Goal: Task Accomplishment & Management: Manage account settings

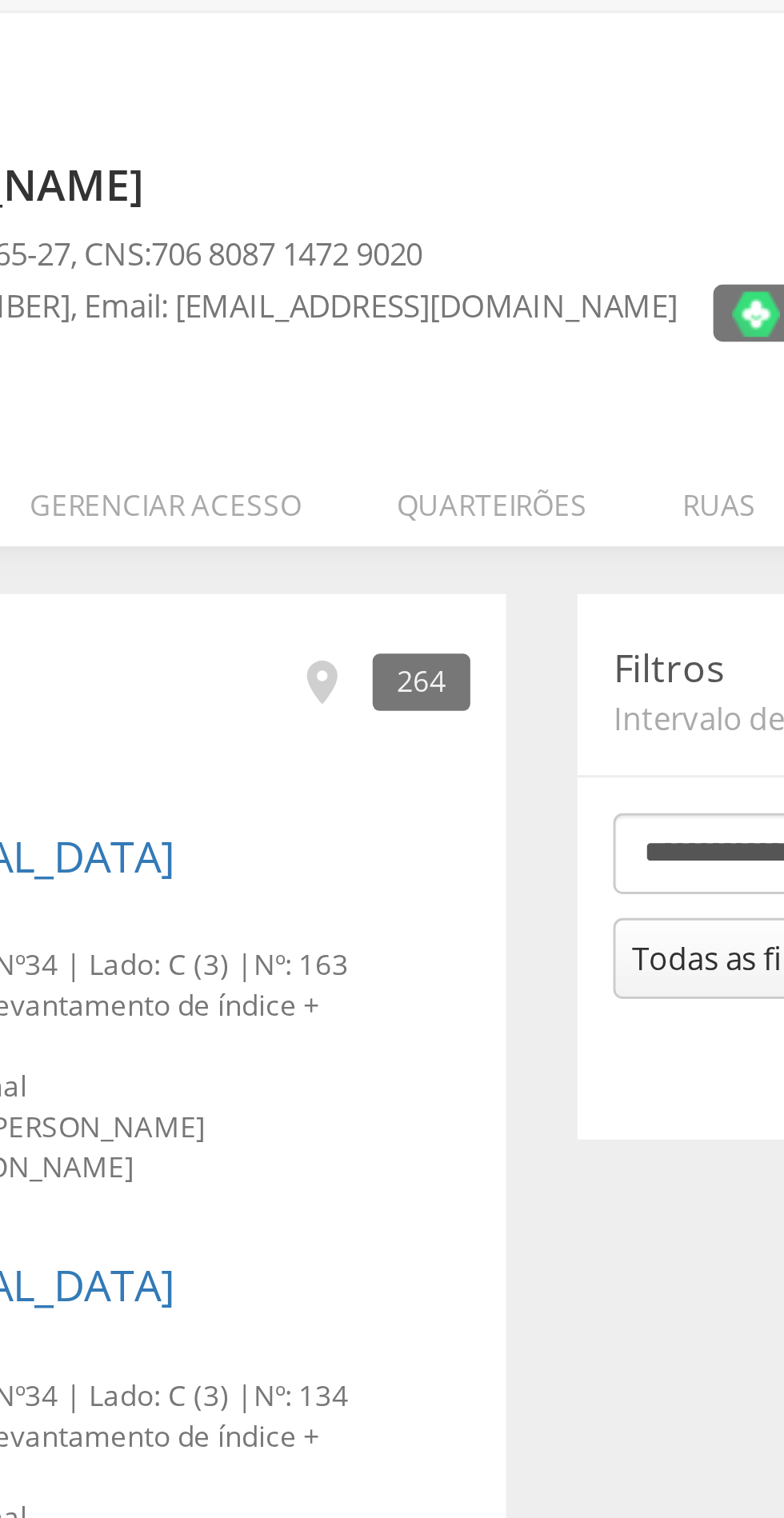
click at [384, 229] on li "Quarteirões" at bounding box center [375, 226] width 96 height 38
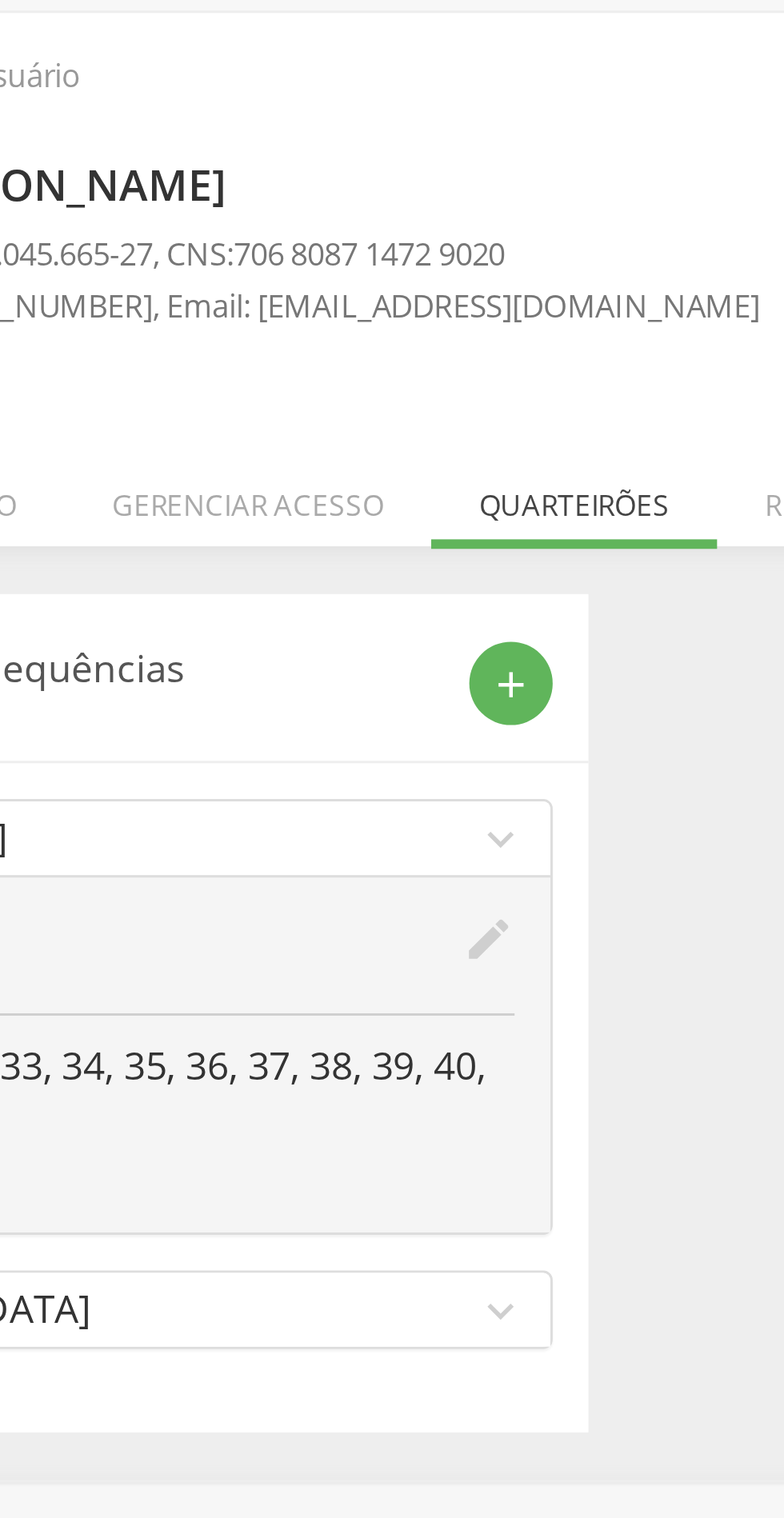
click at [351, 374] on icon "edit" at bounding box center [347, 376] width 18 height 18
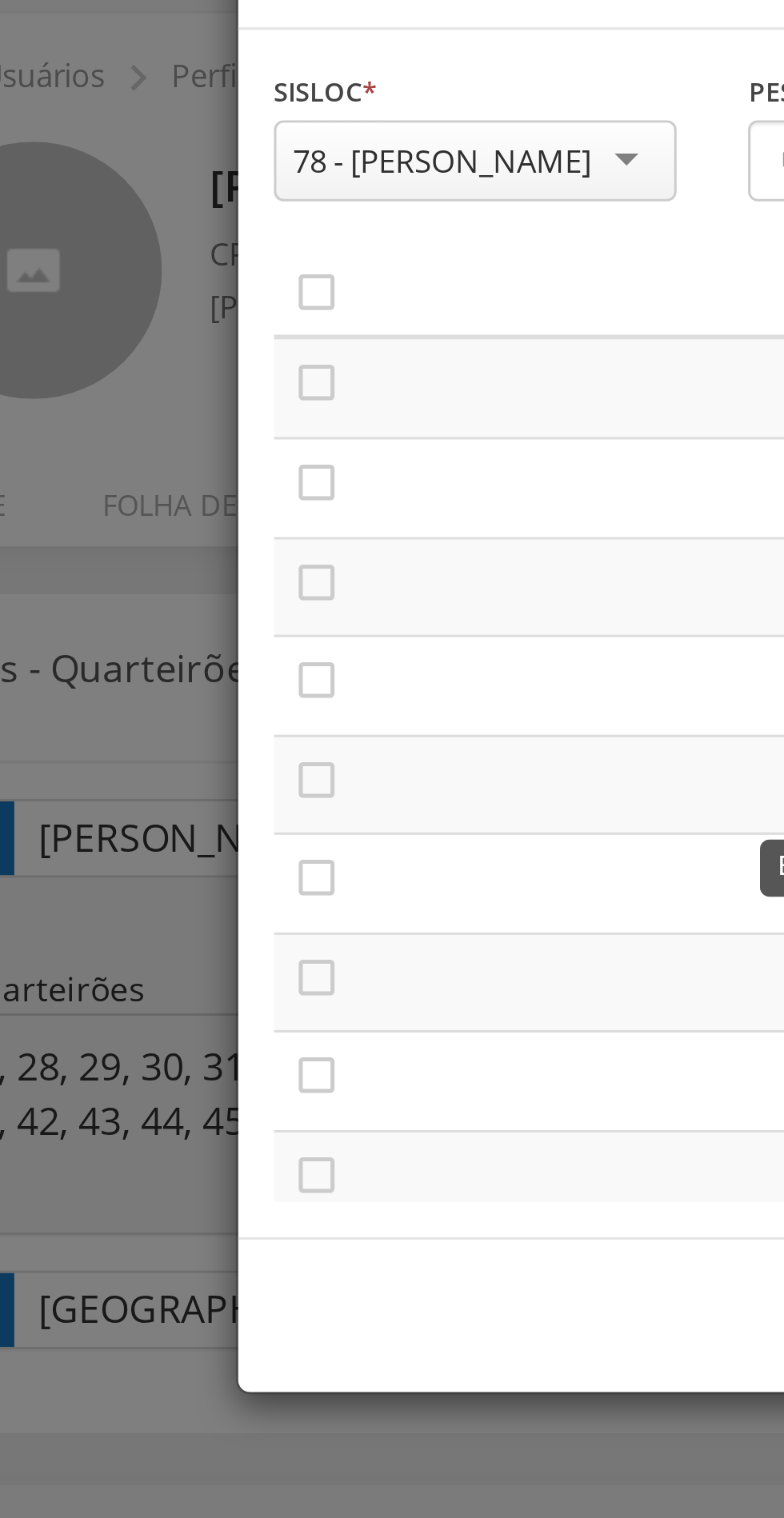
click at [186, 192] on icon "" at bounding box center [179, 189] width 16 height 16
click at [182, 227] on icon "" at bounding box center [179, 223] width 16 height 16
click at [177, 256] on icon "" at bounding box center [179, 256] width 16 height 16
click at [181, 285] on icon "" at bounding box center [179, 289] width 16 height 16
click at [181, 320] on icon "" at bounding box center [179, 323] width 16 height 16
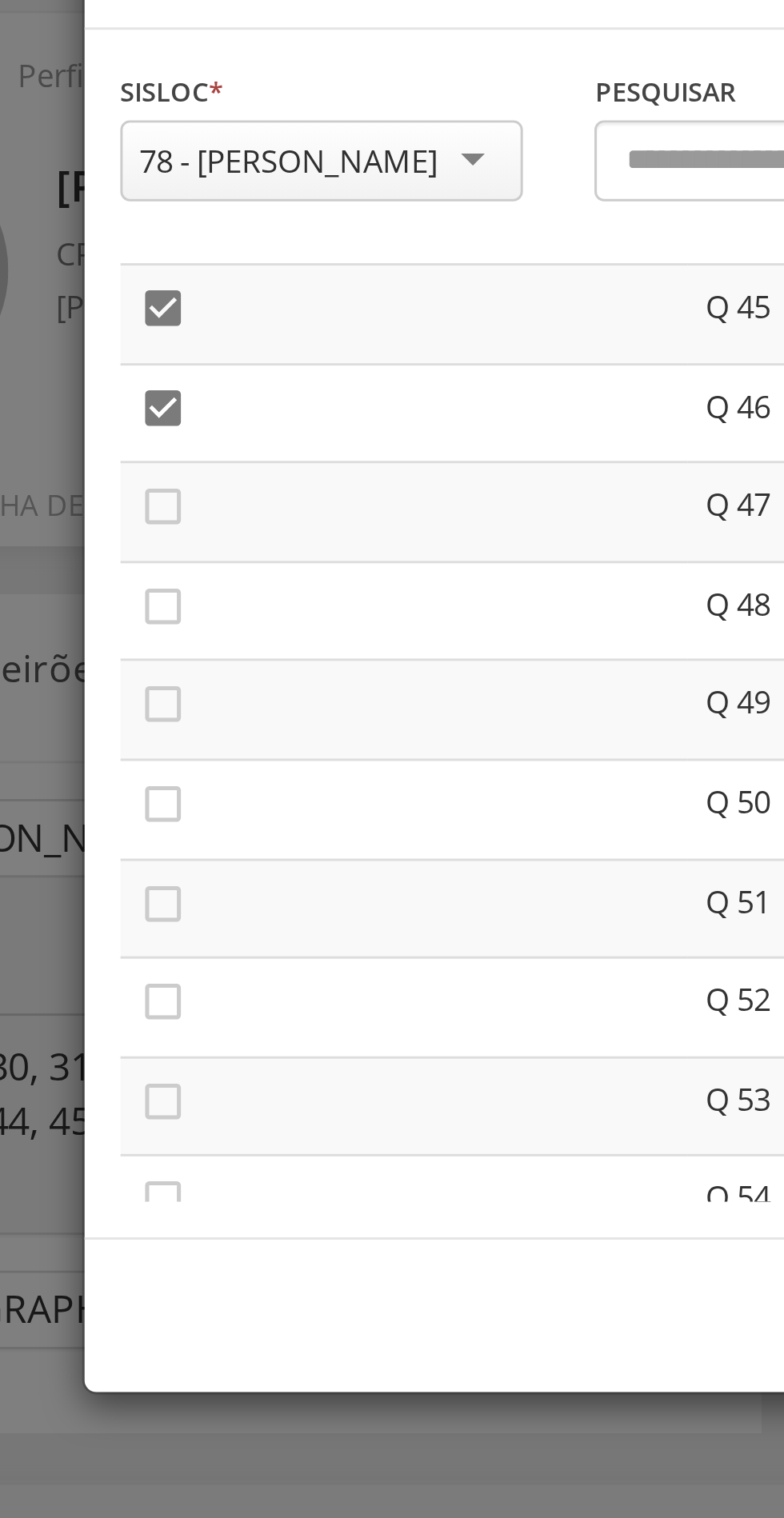
scroll to position [1486, 0]
click at [181, 232] on icon "" at bounding box center [179, 232] width 16 height 16
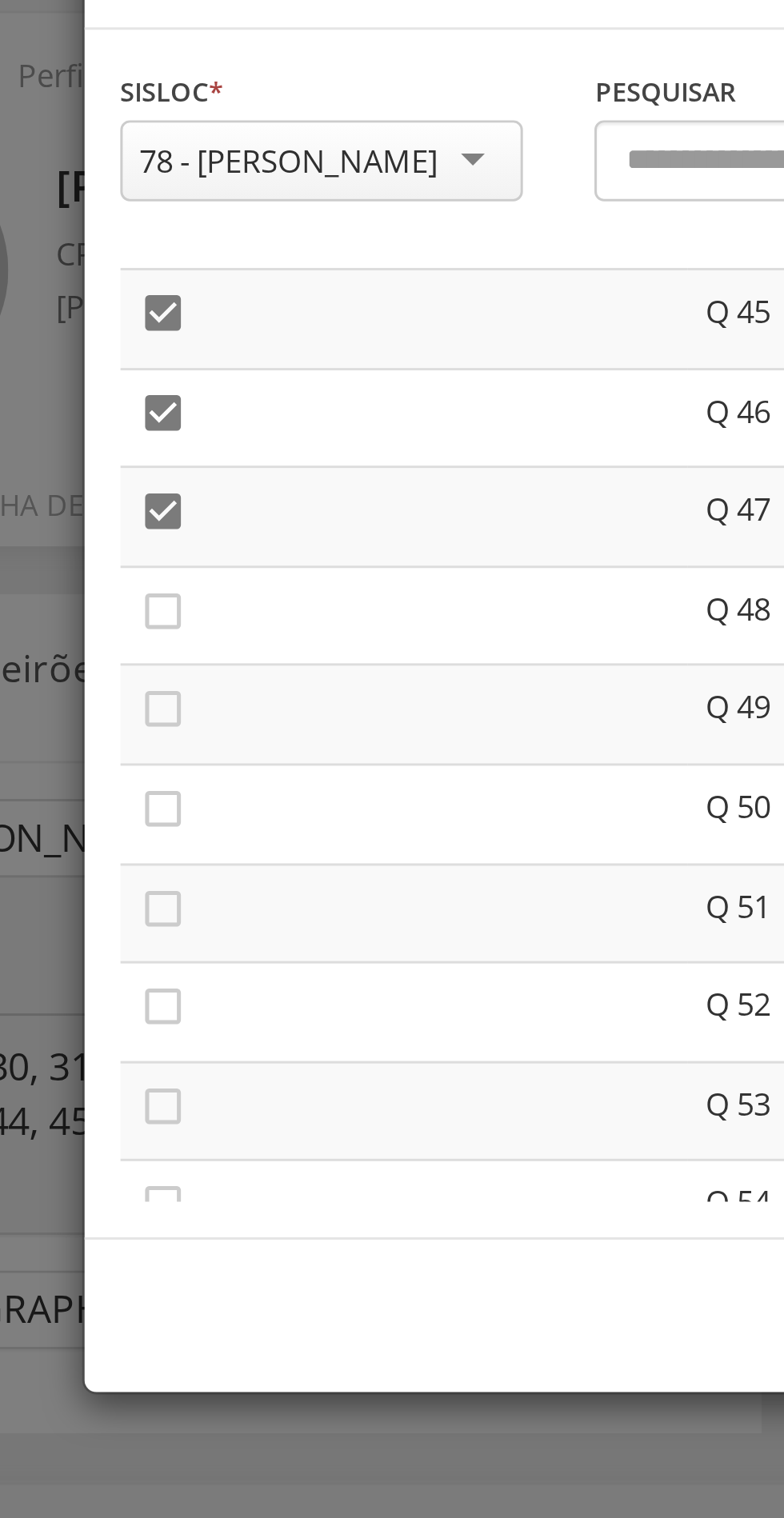
click at [184, 263] on icon "" at bounding box center [179, 266] width 16 height 16
click at [182, 295] on icon "" at bounding box center [179, 299] width 16 height 16
click at [183, 330] on icon "" at bounding box center [179, 332] width 16 height 16
click at [176, 368] on icon "" at bounding box center [179, 366] width 16 height 16
click at [173, 403] on icon "" at bounding box center [179, 399] width 16 height 16
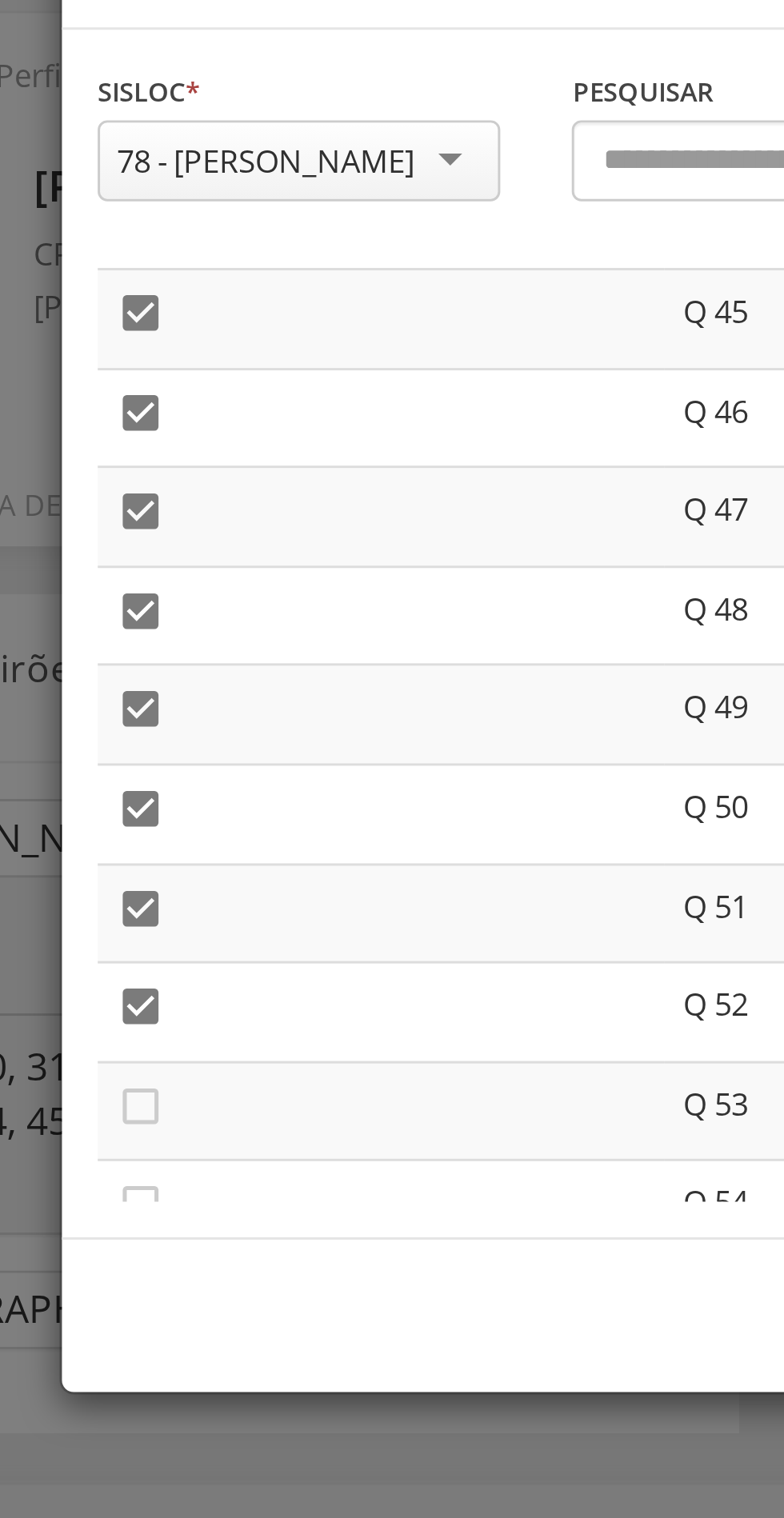
click at [177, 427] on icon "" at bounding box center [179, 432] width 16 height 16
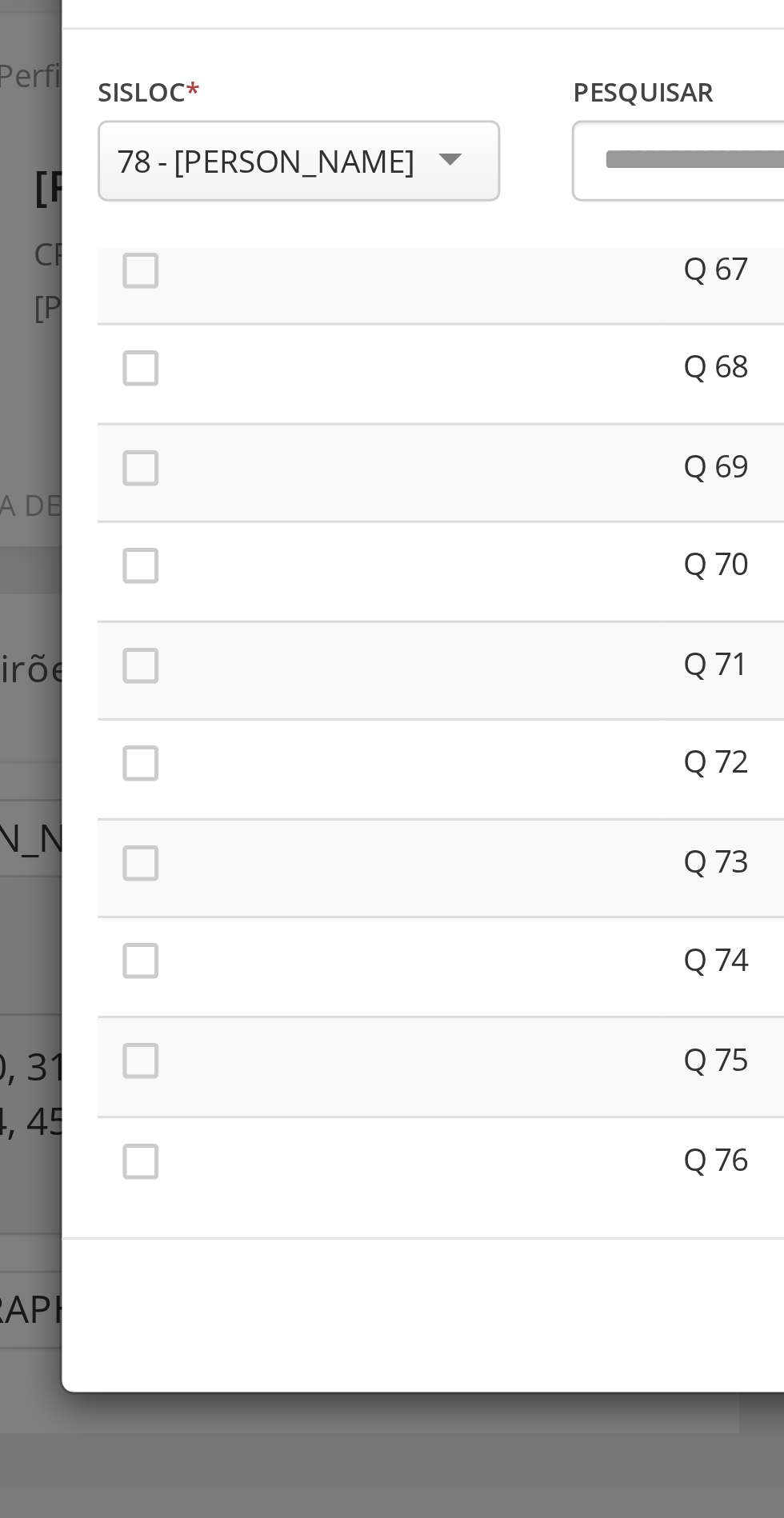
scroll to position [2233, 0]
click at [179, 249] on icon "" at bounding box center [179, 249] width 16 height 16
click at [181, 290] on icon "" at bounding box center [179, 283] width 16 height 16
click at [182, 321] on icon "" at bounding box center [179, 316] width 16 height 16
click at [183, 353] on icon "" at bounding box center [179, 350] width 16 height 16
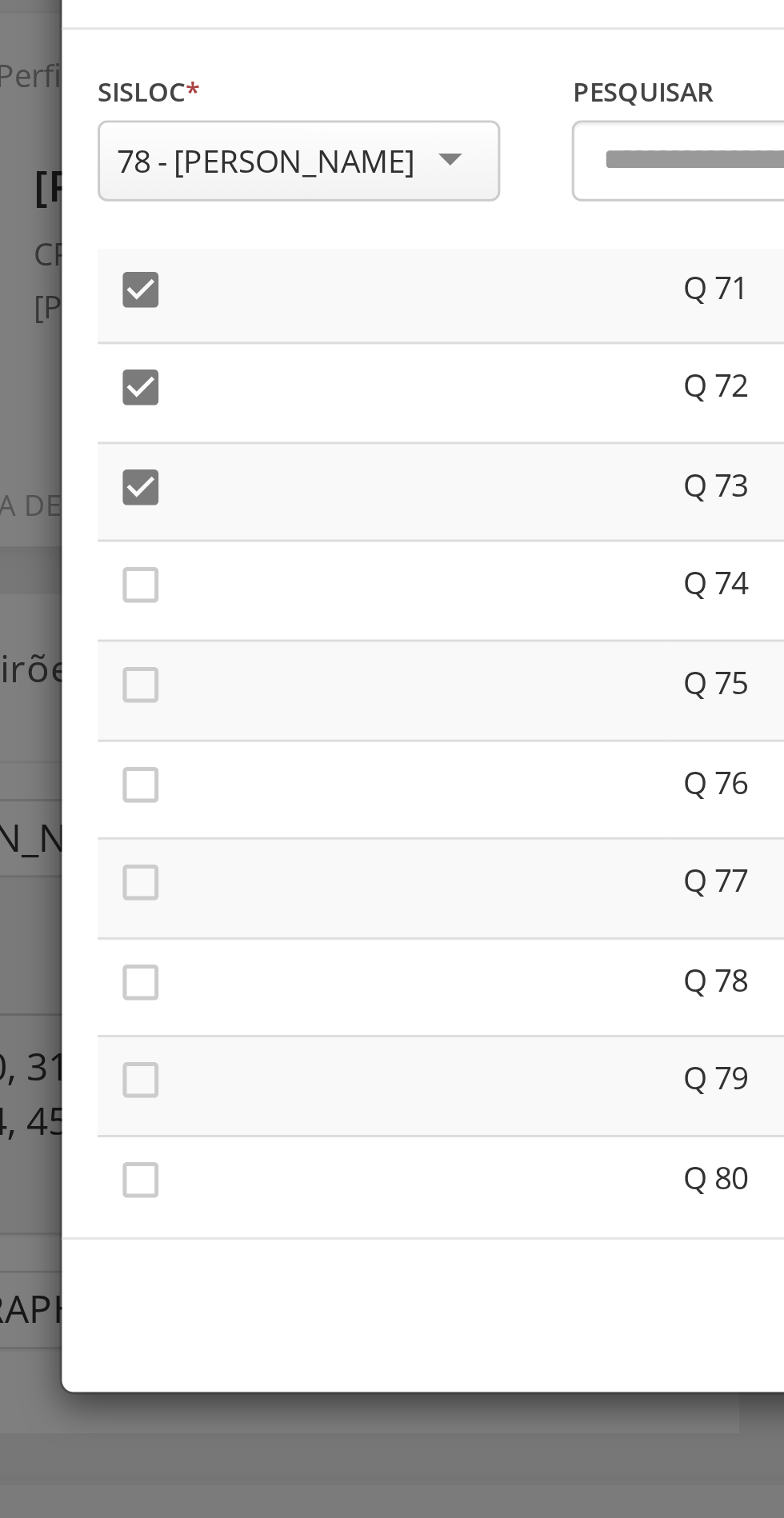
scroll to position [2360, 0]
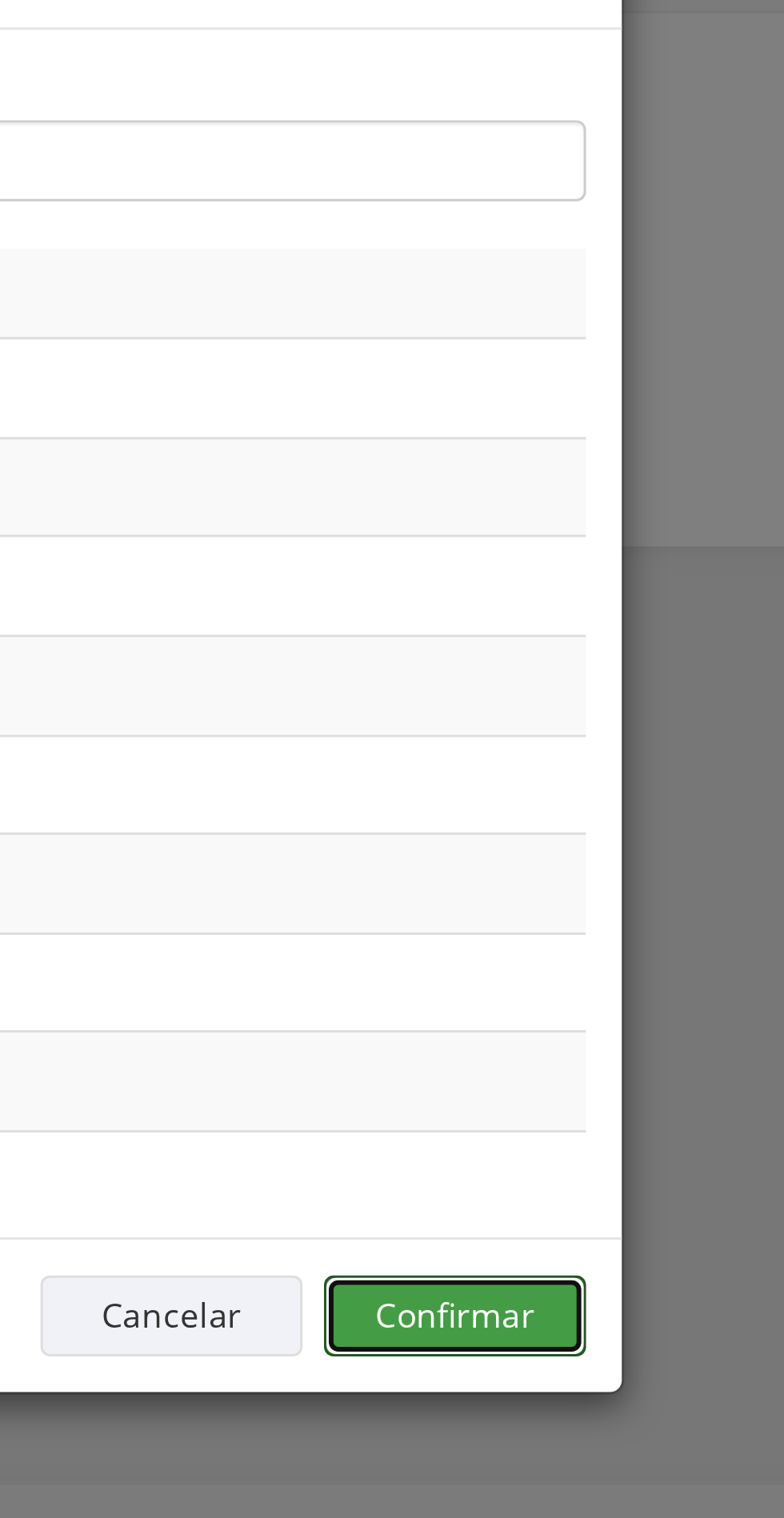
click at [583, 509] on button "Confirmar" at bounding box center [575, 502] width 88 height 27
